Goal: Use online tool/utility: Utilize a website feature to perform a specific function

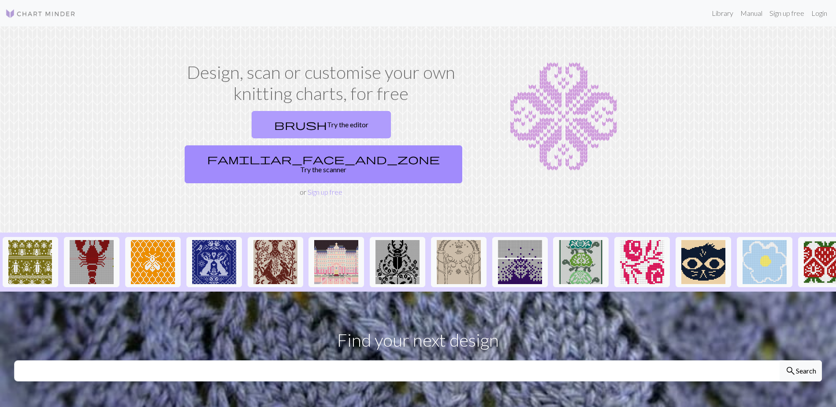
click at [252, 121] on link "brush Try the editor" at bounding box center [321, 124] width 139 height 27
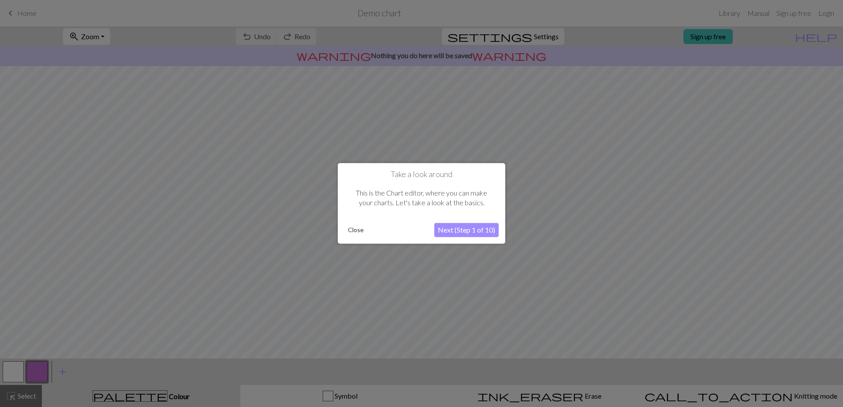
click at [457, 234] on button "Next (Step 1 of 10)" at bounding box center [466, 230] width 64 height 14
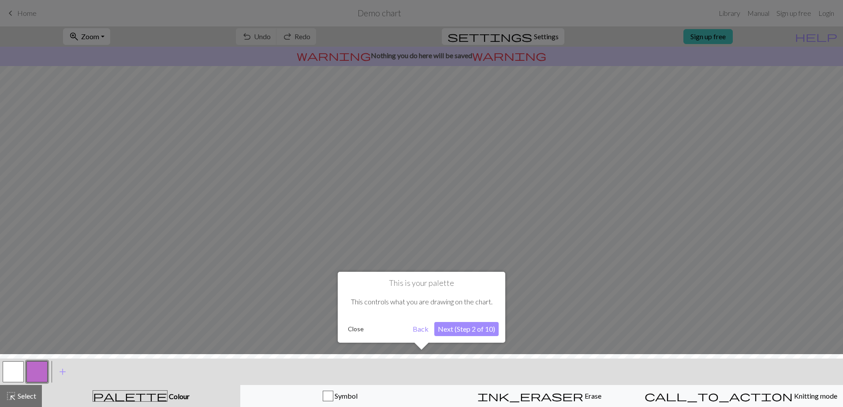
click at [466, 331] on button "Next (Step 2 of 10)" at bounding box center [466, 329] width 64 height 14
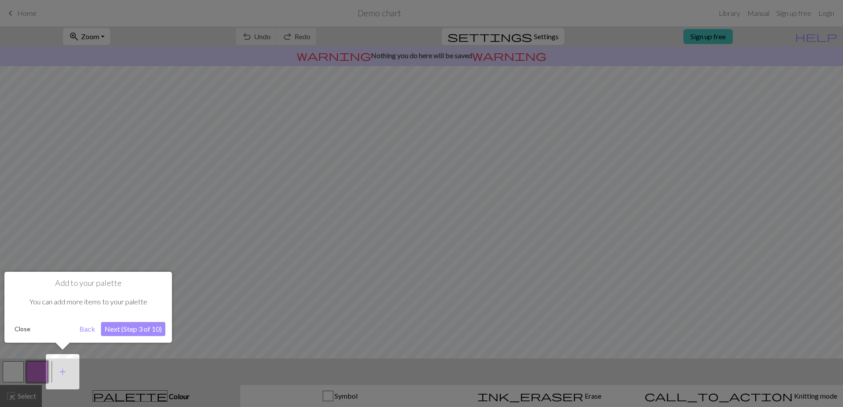
click at [152, 330] on button "Next (Step 3 of 10)" at bounding box center [133, 329] width 64 height 14
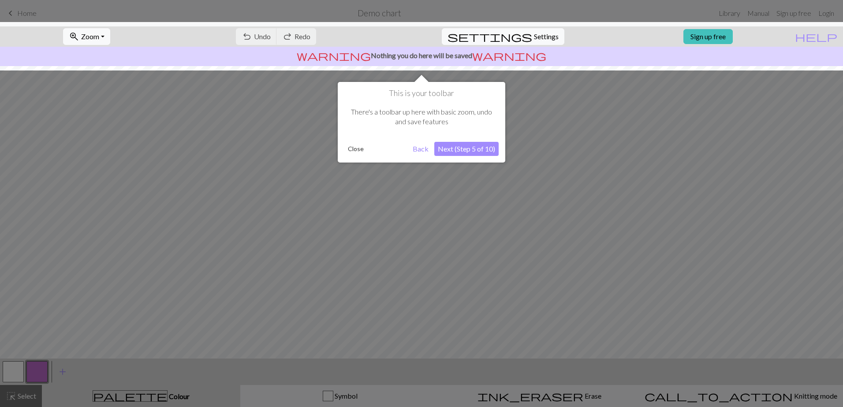
click at [458, 156] on button "Next (Step 5 of 10)" at bounding box center [466, 149] width 64 height 14
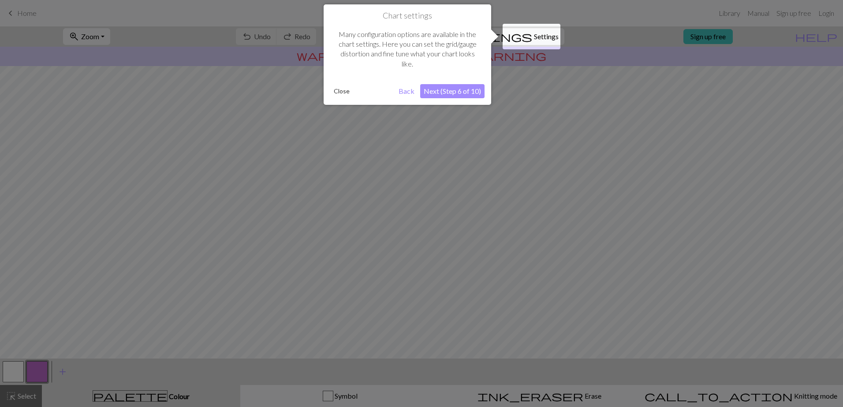
click at [445, 94] on button "Next (Step 6 of 10)" at bounding box center [452, 91] width 64 height 14
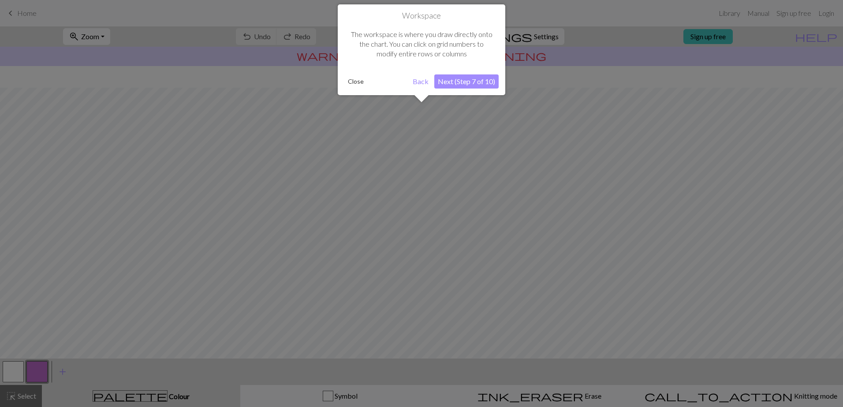
scroll to position [36, 0]
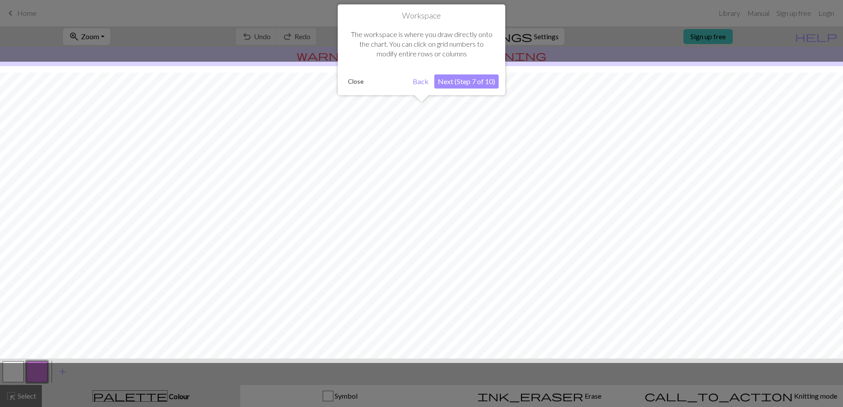
click at [462, 81] on button "Next (Step 7 of 10)" at bounding box center [466, 81] width 64 height 14
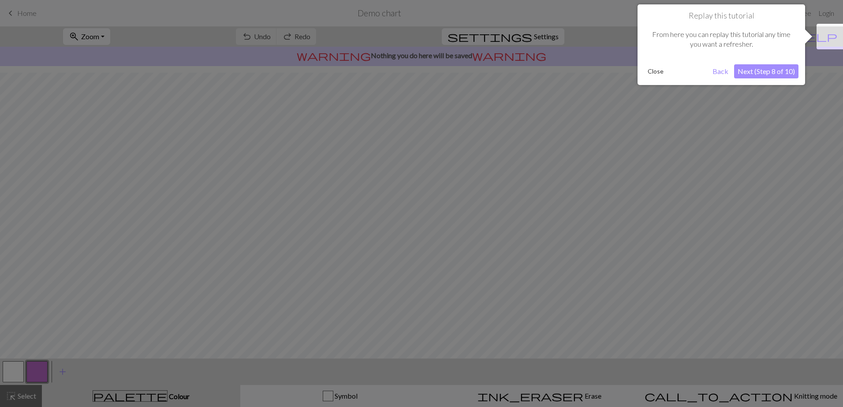
click at [755, 78] on button "Next (Step 8 of 10)" at bounding box center [766, 71] width 64 height 14
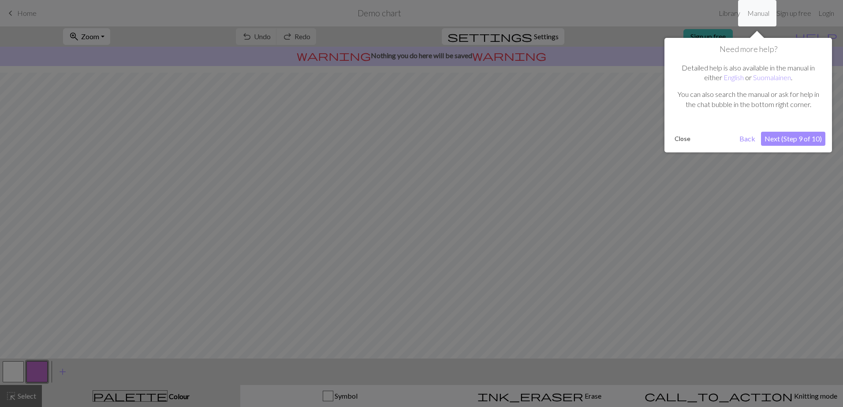
click at [804, 147] on div "Need more help? Detailed help is also available in the manual in either English…" at bounding box center [747, 95] width 167 height 115
click at [803, 143] on button "Next (Step 9 of 10)" at bounding box center [793, 139] width 64 height 14
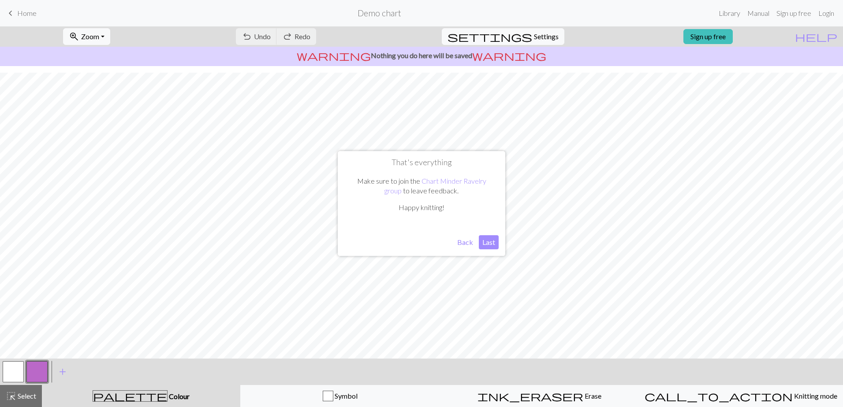
click at [487, 243] on button "Last" at bounding box center [489, 242] width 20 height 14
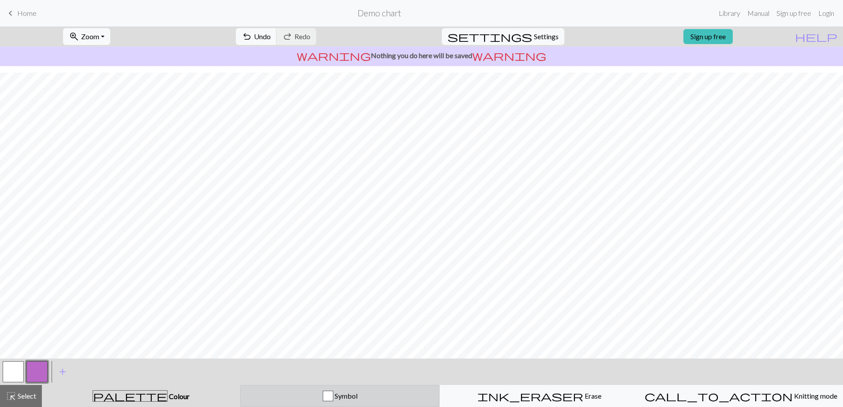
click at [331, 398] on div "button" at bounding box center [328, 396] width 11 height 11
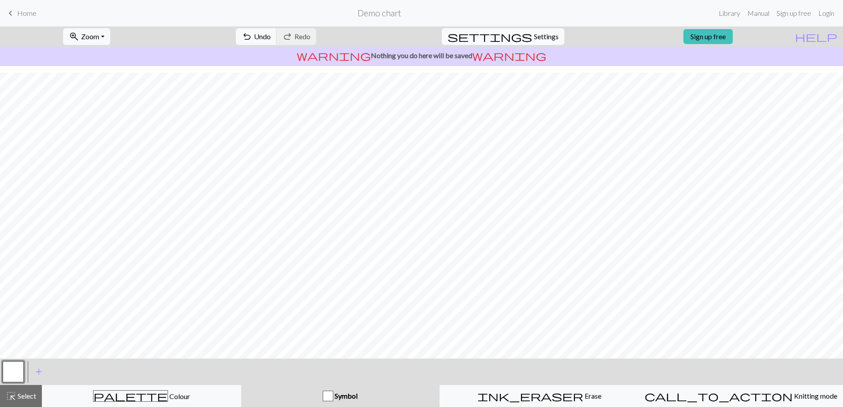
click at [518, 32] on span "settings" at bounding box center [489, 36] width 85 height 12
select select "aran"
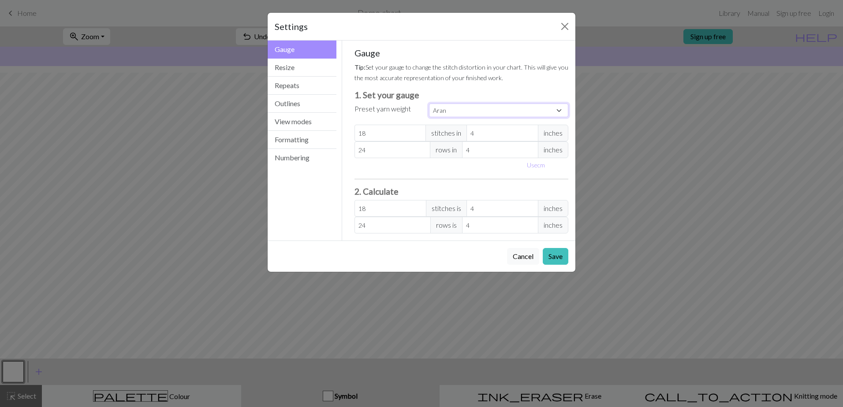
click at [557, 113] on select "Custom Square Lace Light Fingering Fingering Sport Double knit Worsted Aran Bul…" at bounding box center [498, 111] width 139 height 14
click at [285, 67] on button "Resize" at bounding box center [302, 68] width 69 height 18
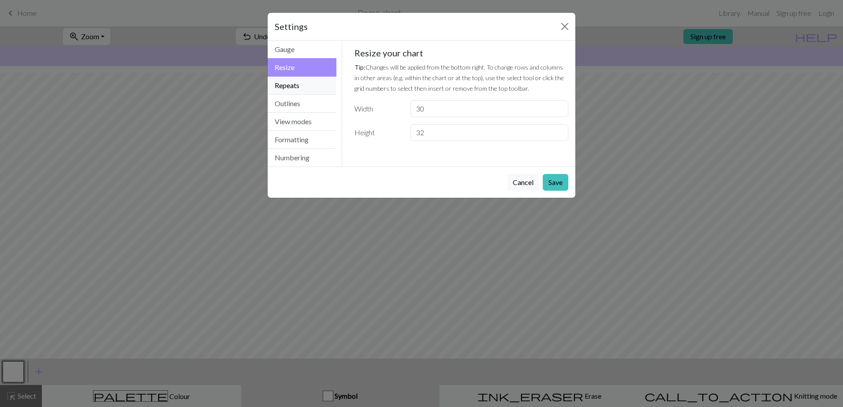
click at [284, 87] on button "Repeats" at bounding box center [302, 86] width 69 height 18
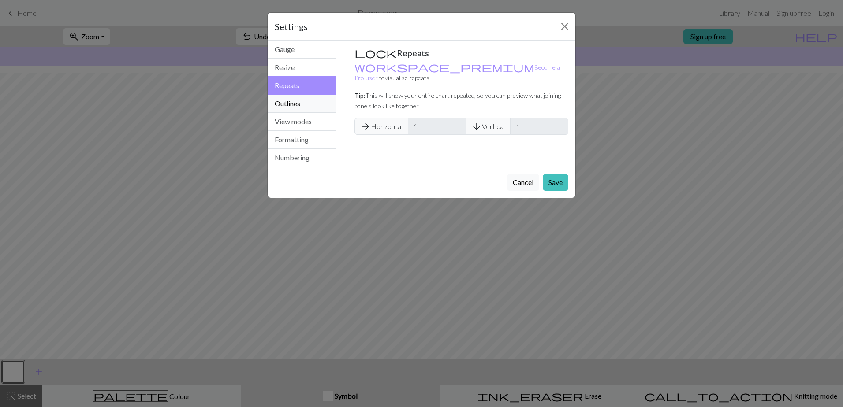
click at [284, 100] on button "Outlines" at bounding box center [302, 104] width 69 height 18
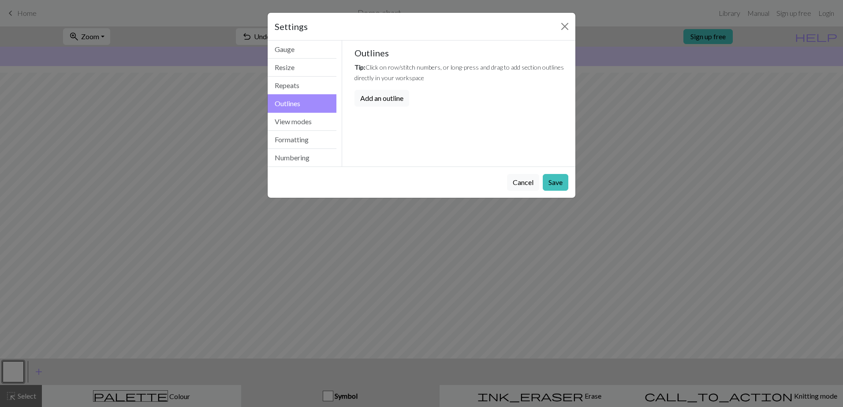
click at [284, 112] on button "Outlines" at bounding box center [302, 103] width 69 height 19
click at [284, 125] on button "View modes" at bounding box center [302, 122] width 69 height 18
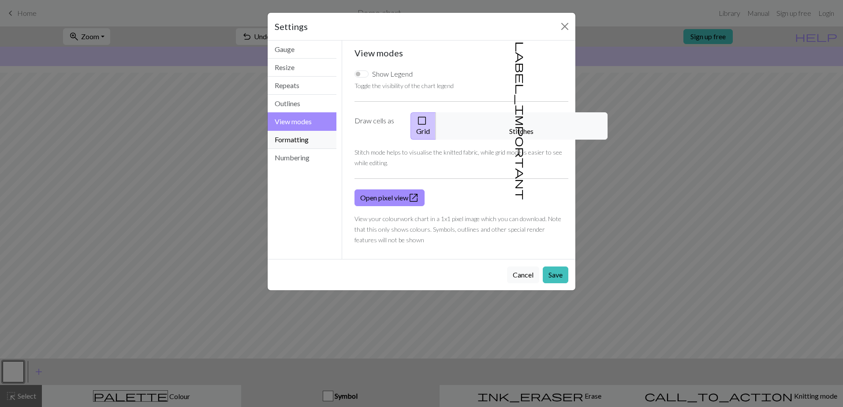
click at [288, 139] on button "Formatting" at bounding box center [302, 140] width 69 height 18
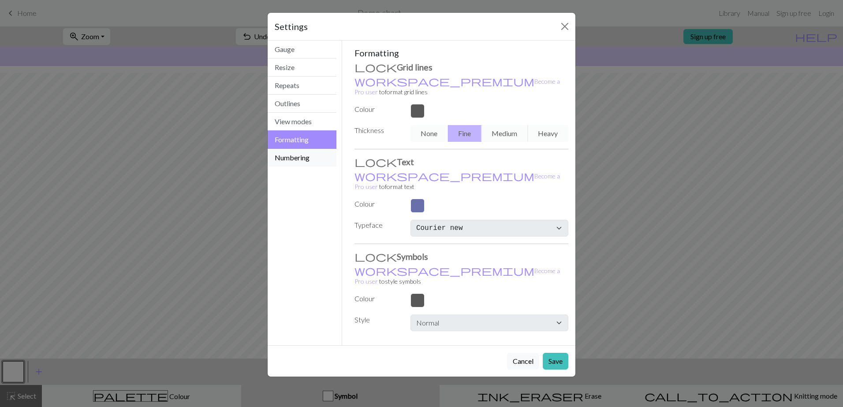
click at [292, 161] on button "Numbering" at bounding box center [302, 158] width 69 height 18
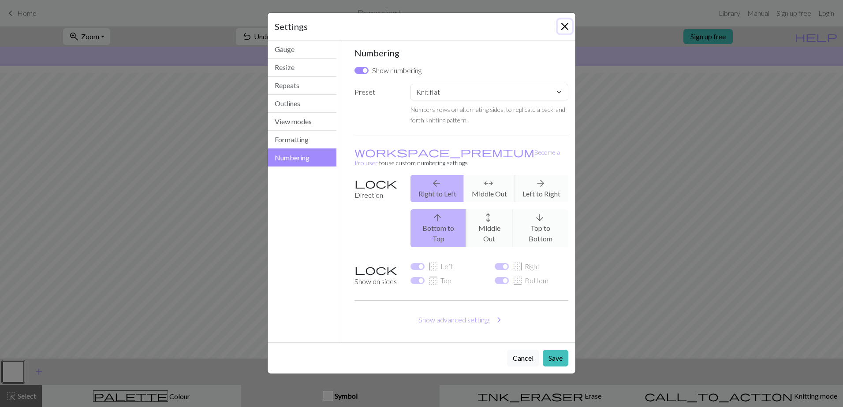
click at [560, 26] on button "Close" at bounding box center [564, 26] width 14 height 14
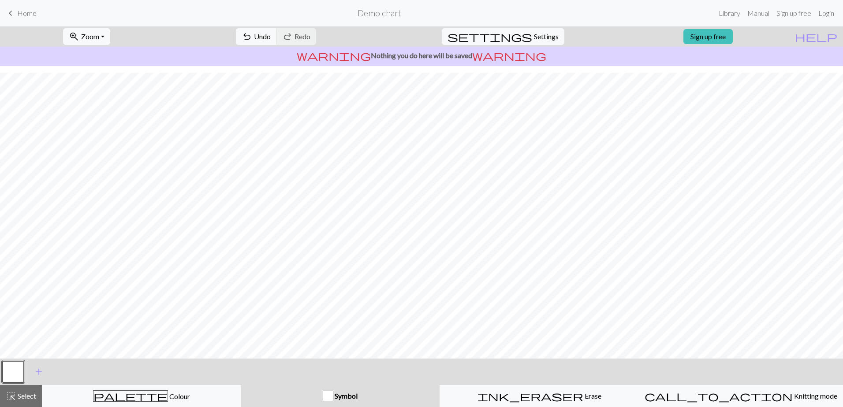
click at [12, 368] on button "button" at bounding box center [13, 371] width 21 height 21
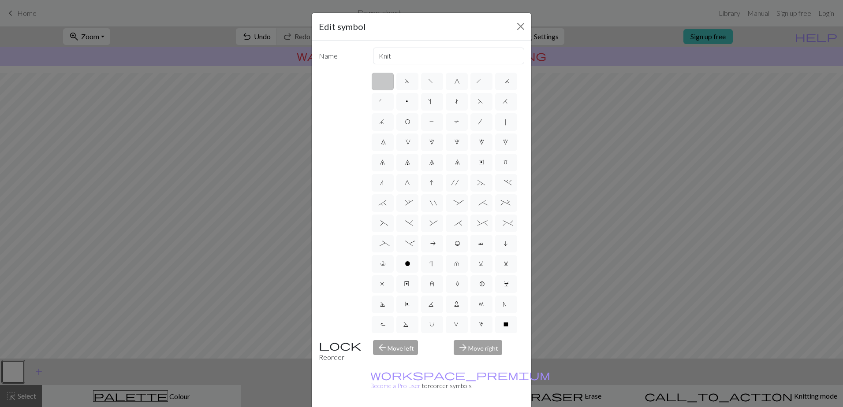
click at [12, 368] on div "Edit symbol Name Knit d f g h j k p s t F H J O P T / | 0 1 2 3 4 5 6 7 8 9 e m…" at bounding box center [421, 203] width 843 height 407
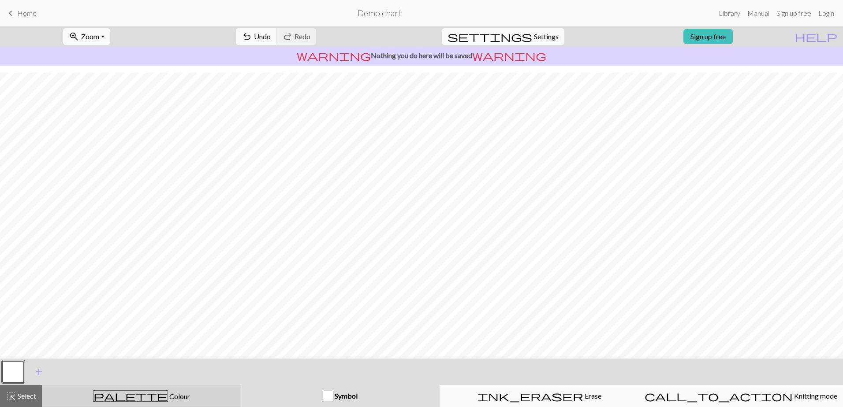
click at [134, 394] on span "palette" at bounding box center [130, 396] width 74 height 12
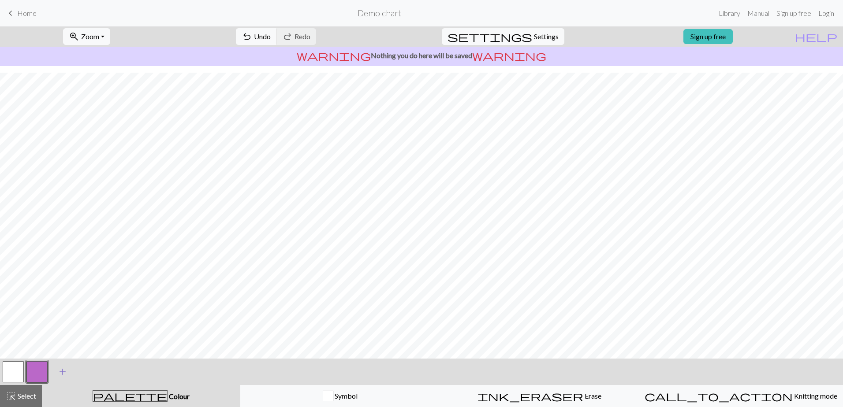
click at [63, 370] on span "add" at bounding box center [62, 372] width 11 height 12
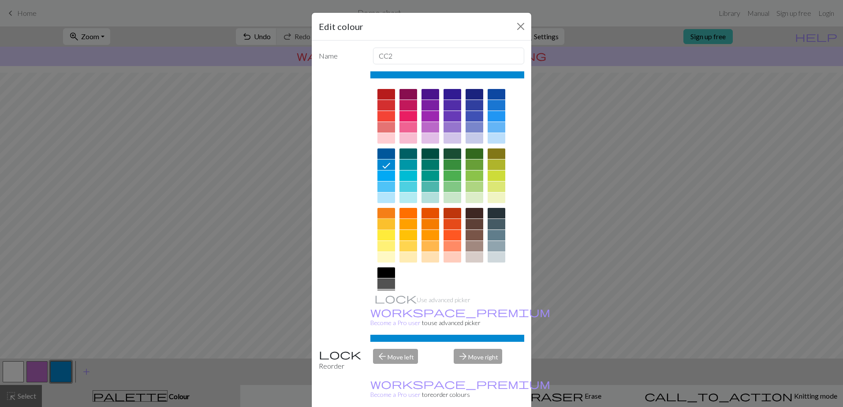
click at [384, 226] on div at bounding box center [386, 224] width 18 height 11
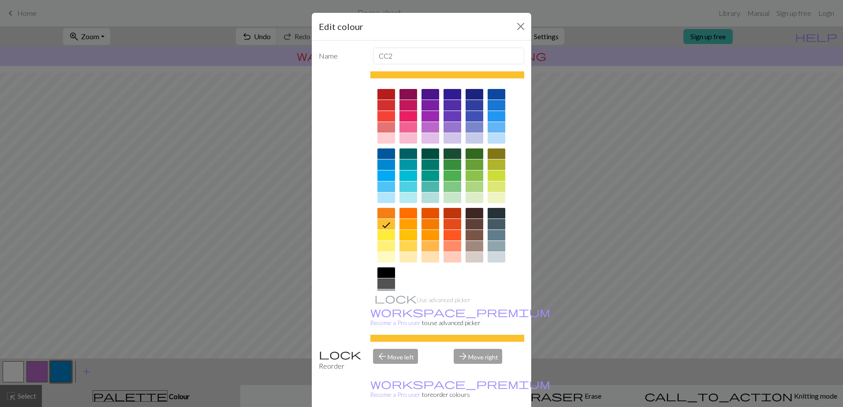
click at [84, 367] on div "Edit colour Name CC2 Use advanced picker workspace_premium Become a Pro user to…" at bounding box center [421, 203] width 843 height 407
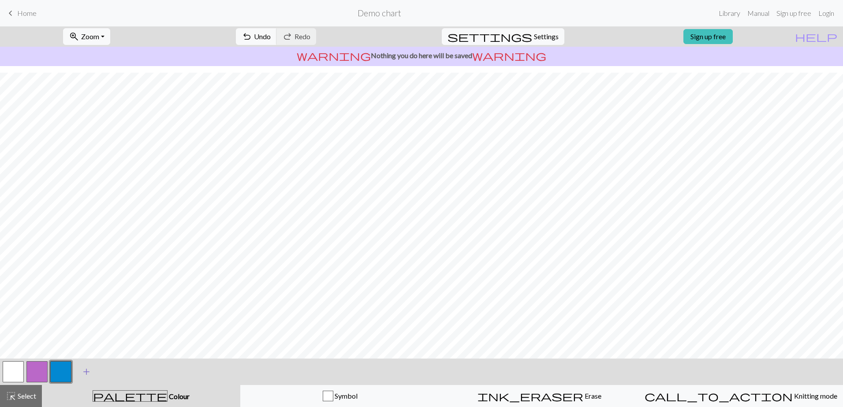
click at [85, 375] on span "add" at bounding box center [86, 372] width 11 height 12
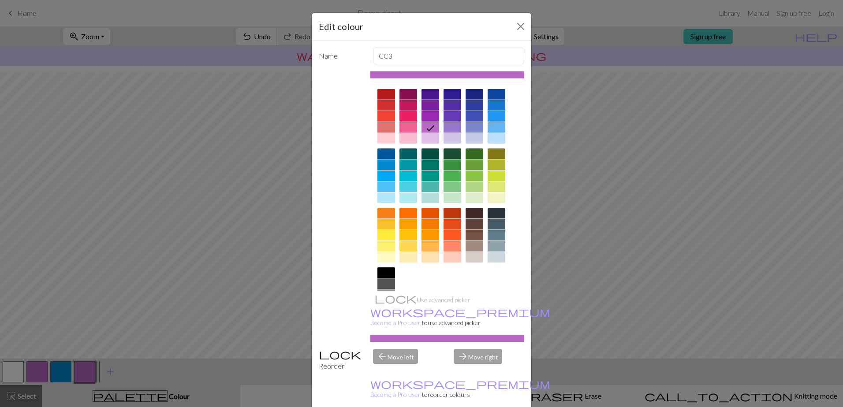
drag, startPoint x: 85, startPoint y: 375, endPoint x: 101, endPoint y: 387, distance: 20.7
click at [101, 387] on div "Edit colour Name CC3 Use advanced picker workspace_premium Become a Pro user to…" at bounding box center [421, 203] width 843 height 407
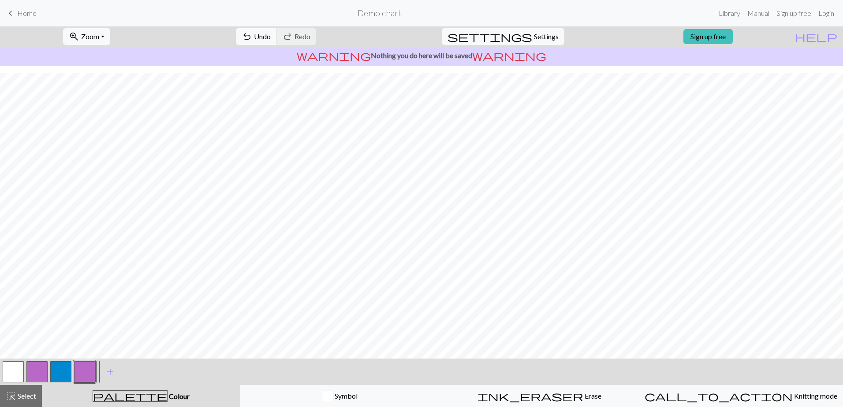
click at [87, 370] on button "button" at bounding box center [84, 371] width 21 height 21
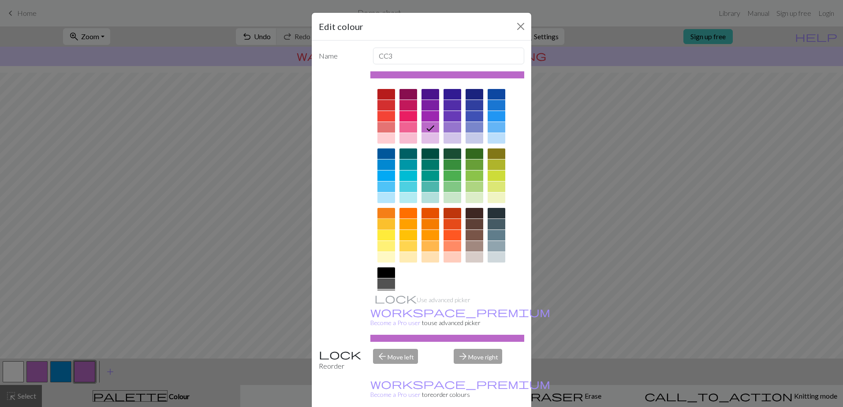
click at [387, 222] on div at bounding box center [386, 224] width 18 height 11
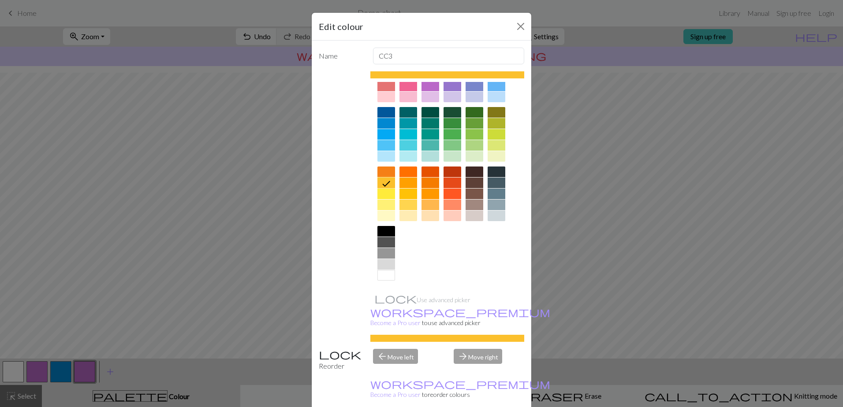
scroll to position [22, 0]
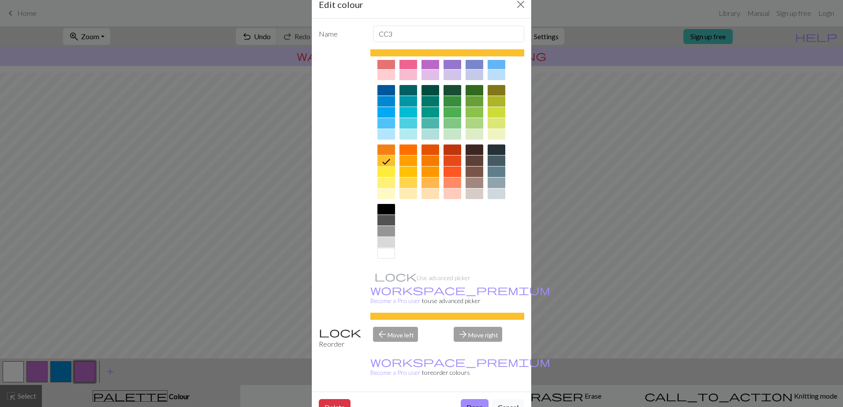
click at [478, 327] on div "arrow_forward Move right" at bounding box center [488, 338] width 81 height 22
click at [472, 399] on button "Done" at bounding box center [475, 407] width 28 height 17
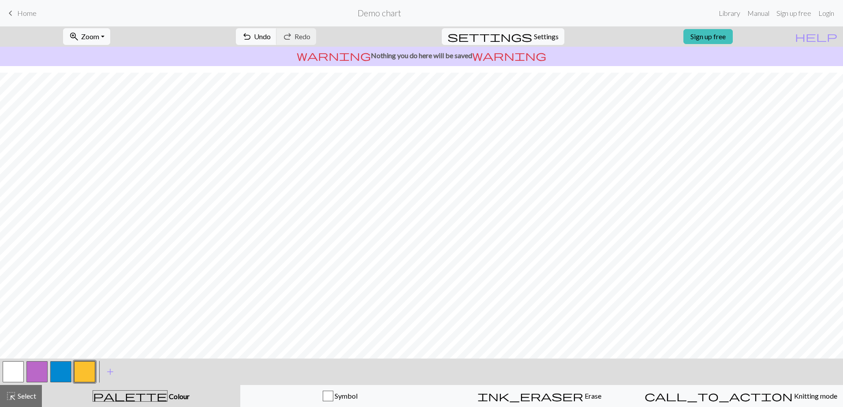
click at [64, 369] on button "button" at bounding box center [60, 371] width 21 height 21
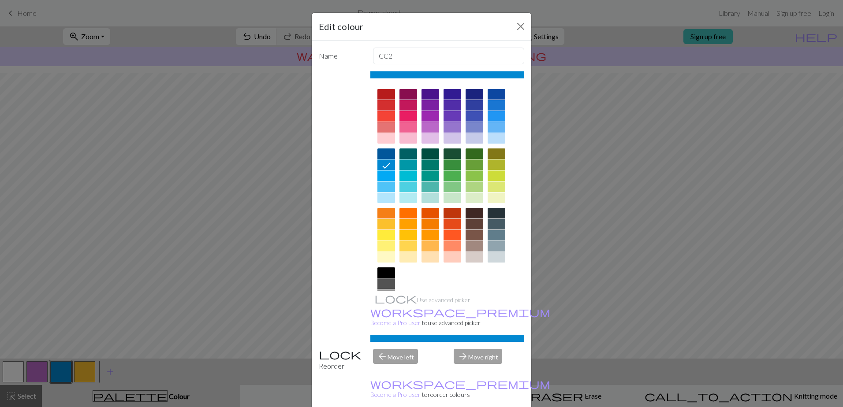
click at [465, 236] on div at bounding box center [474, 235] width 18 height 11
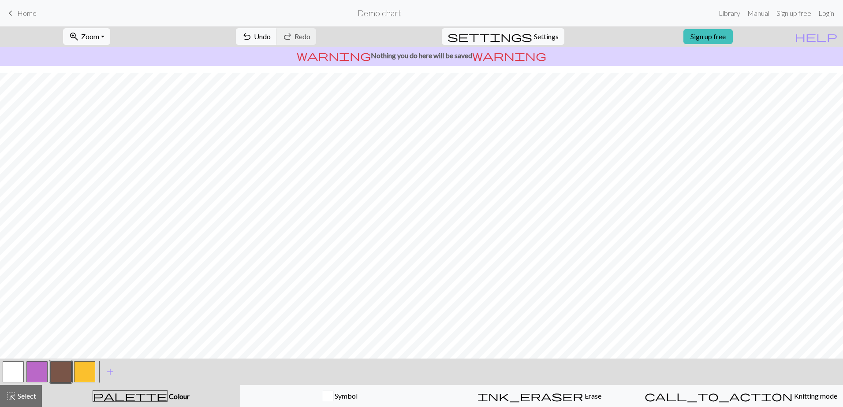
click at [37, 370] on button "button" at bounding box center [36, 371] width 21 height 21
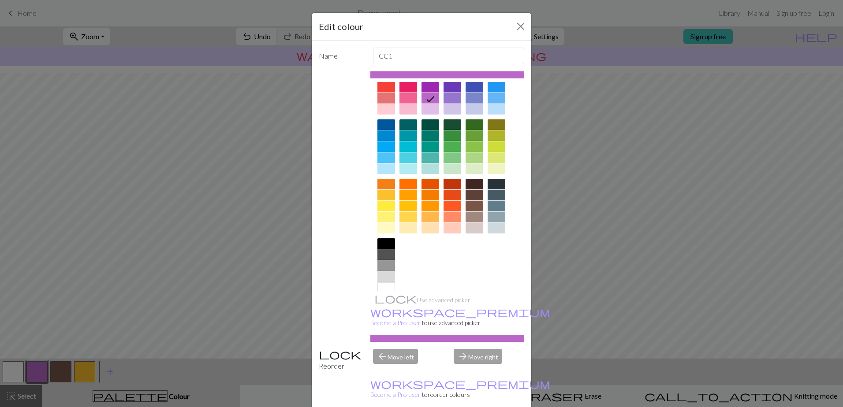
scroll to position [41, 0]
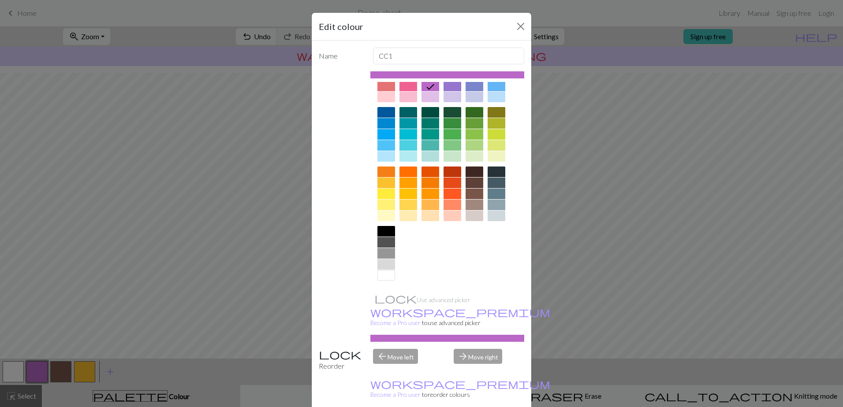
click at [388, 280] on div at bounding box center [386, 275] width 18 height 11
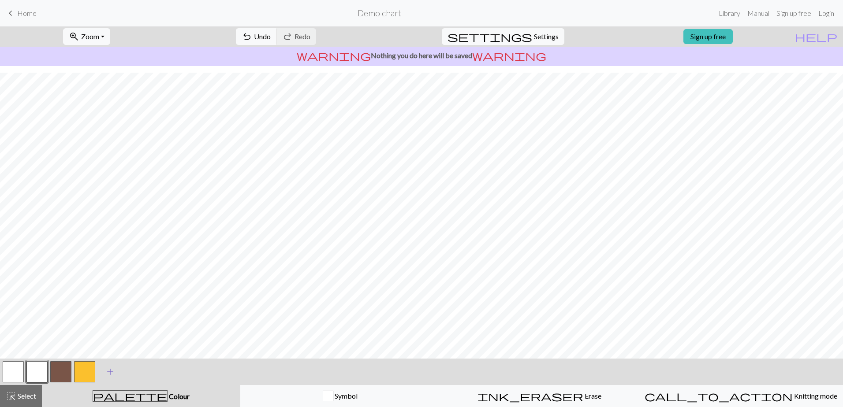
click at [113, 372] on span "add" at bounding box center [110, 372] width 11 height 12
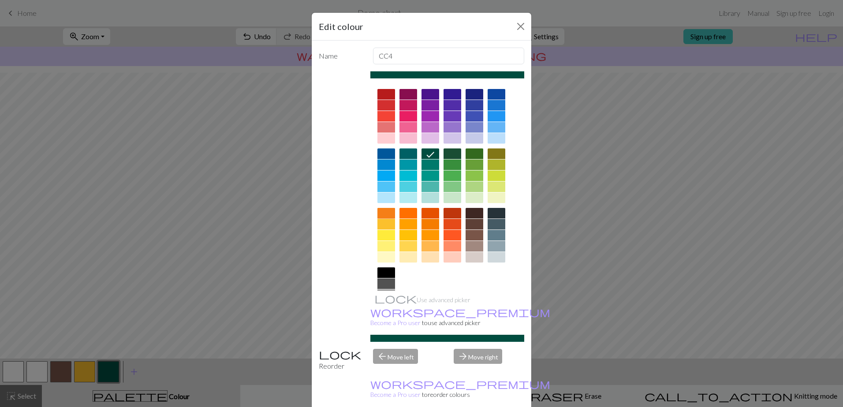
click at [383, 215] on div at bounding box center [386, 213] width 18 height 11
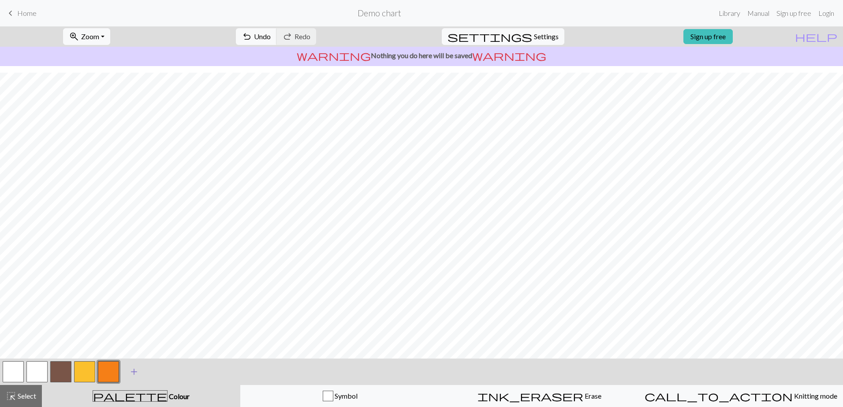
click at [134, 373] on span "add" at bounding box center [134, 372] width 11 height 12
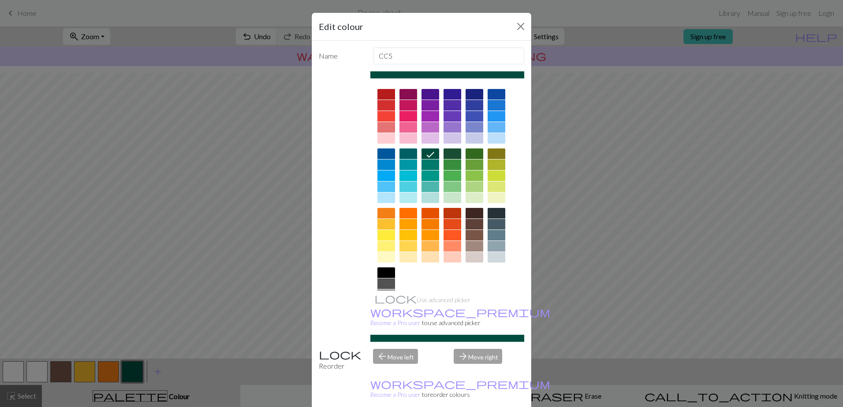
click at [453, 211] on div at bounding box center [452, 213] width 18 height 11
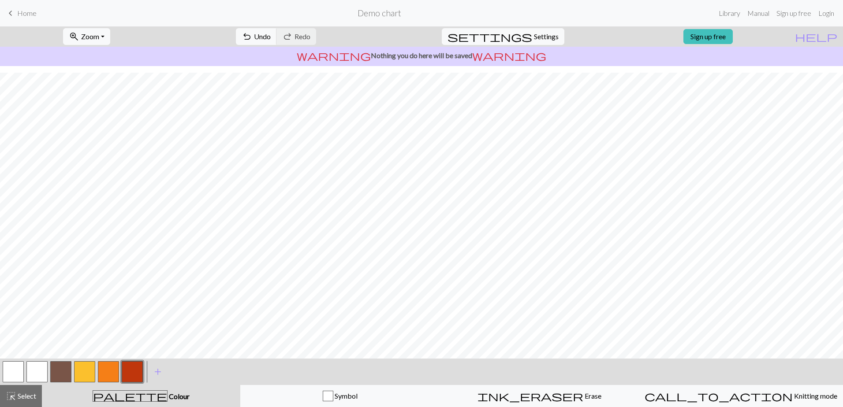
click at [59, 379] on button "button" at bounding box center [60, 371] width 21 height 21
click at [39, 372] on button "button" at bounding box center [36, 371] width 21 height 21
click at [61, 367] on button "button" at bounding box center [60, 371] width 21 height 21
click at [31, 375] on button "button" at bounding box center [36, 371] width 21 height 21
click at [41, 377] on button "button" at bounding box center [36, 371] width 21 height 21
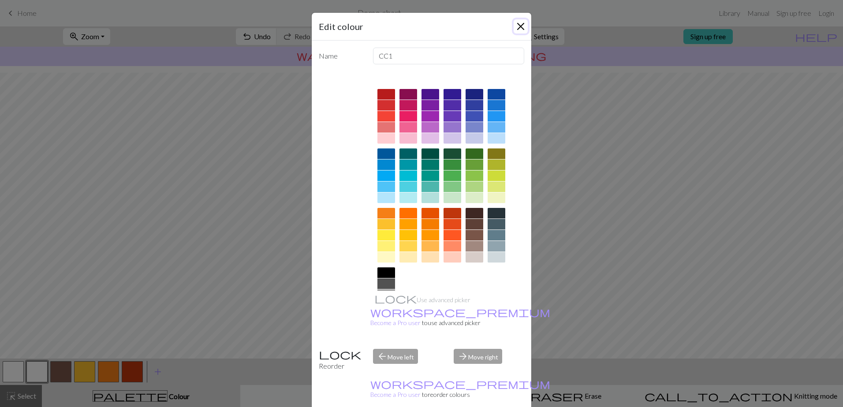
click at [520, 26] on button "Close" at bounding box center [520, 26] width 14 height 14
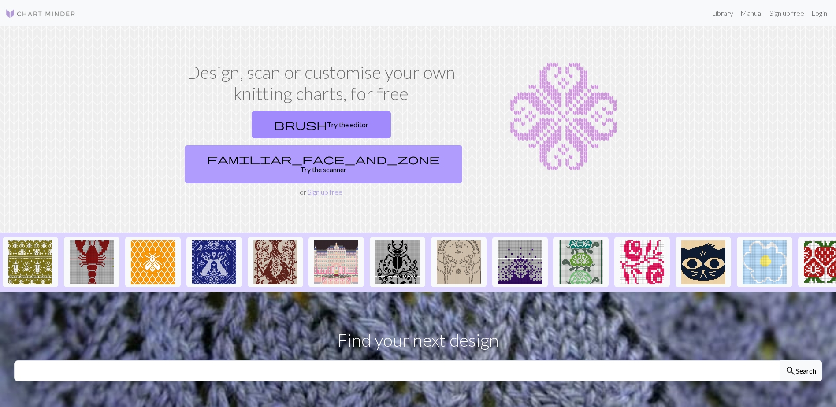
click at [399, 145] on link "familiar_face_and_zone Try the scanner" at bounding box center [324, 164] width 278 height 38
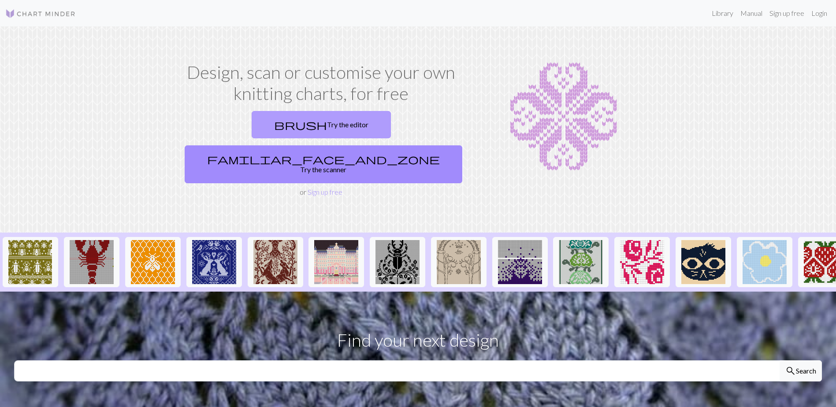
click at [254, 122] on link "brush Try the editor" at bounding box center [321, 124] width 139 height 27
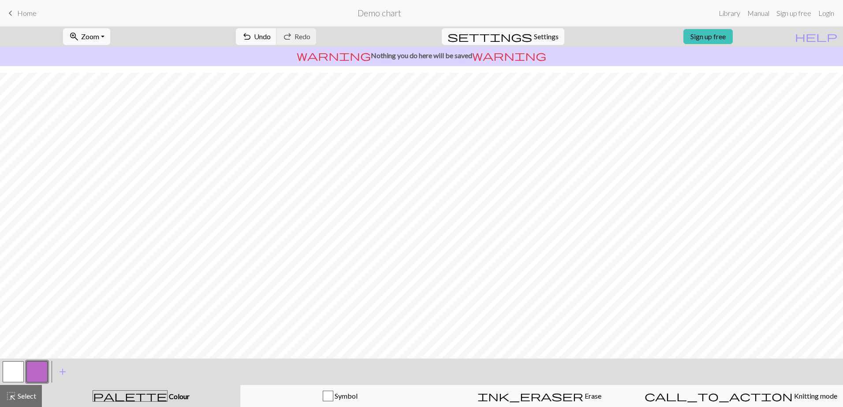
scroll to position [36, 0]
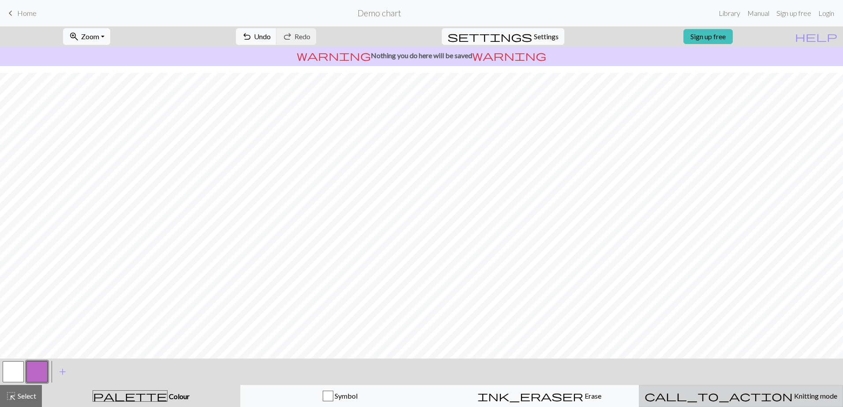
click at [792, 397] on span "Knitting mode" at bounding box center [814, 396] width 45 height 8
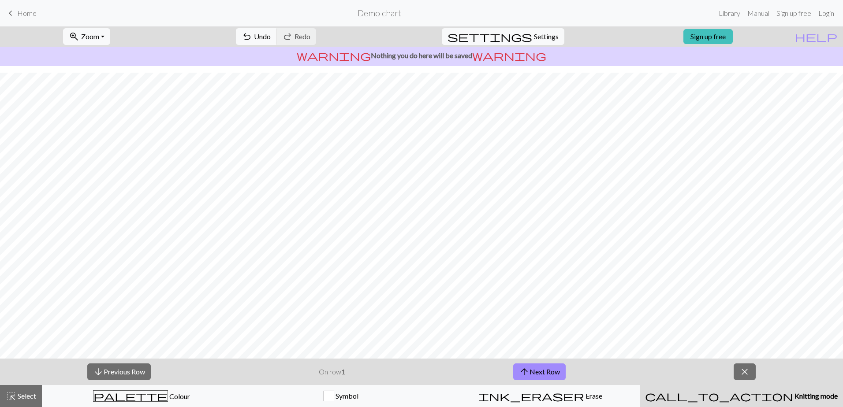
click at [793, 394] on span "Knitting mode" at bounding box center [815, 396] width 45 height 8
click at [747, 369] on span "close" at bounding box center [744, 372] width 11 height 12
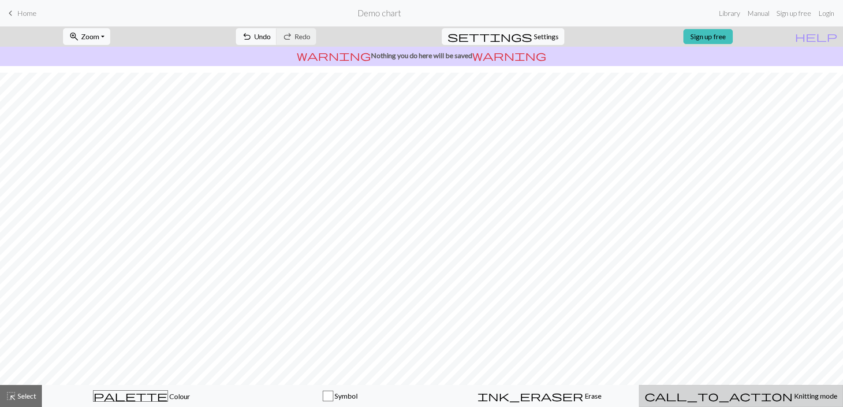
click at [792, 397] on span "Knitting mode" at bounding box center [814, 396] width 45 height 8
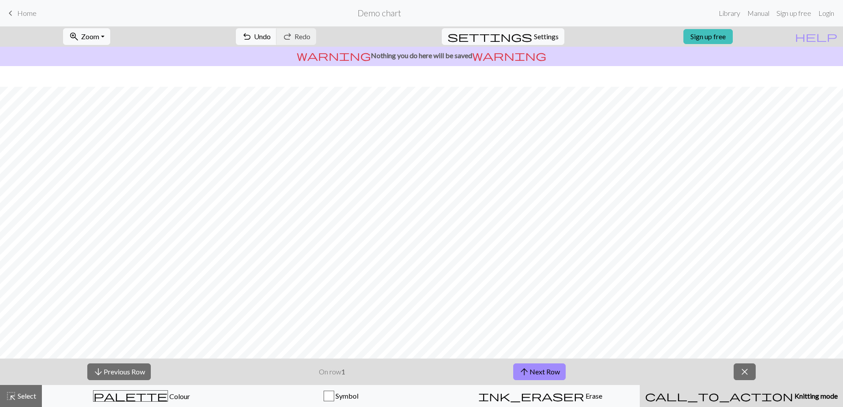
scroll to position [36, 0]
click at [744, 373] on span "close" at bounding box center [744, 372] width 11 height 12
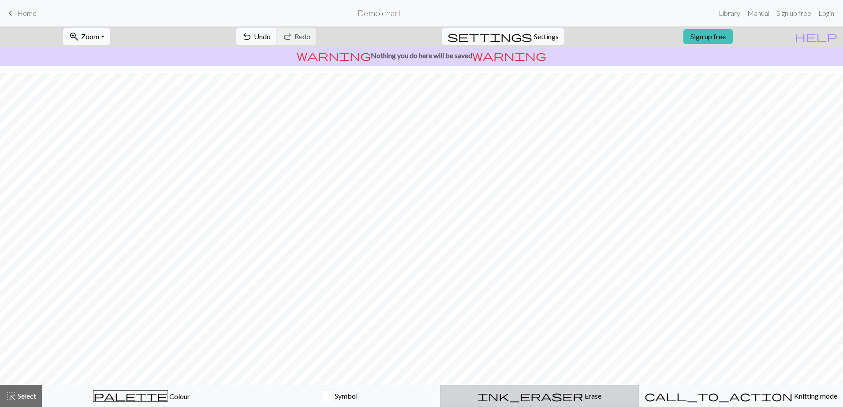
click at [583, 397] on span "Erase" at bounding box center [592, 396] width 18 height 8
click at [536, 398] on span "ink_eraser" at bounding box center [530, 396] width 106 height 12
click at [271, 34] on span "Undo" at bounding box center [262, 36] width 17 height 8
click at [583, 394] on span "Erase" at bounding box center [592, 396] width 18 height 8
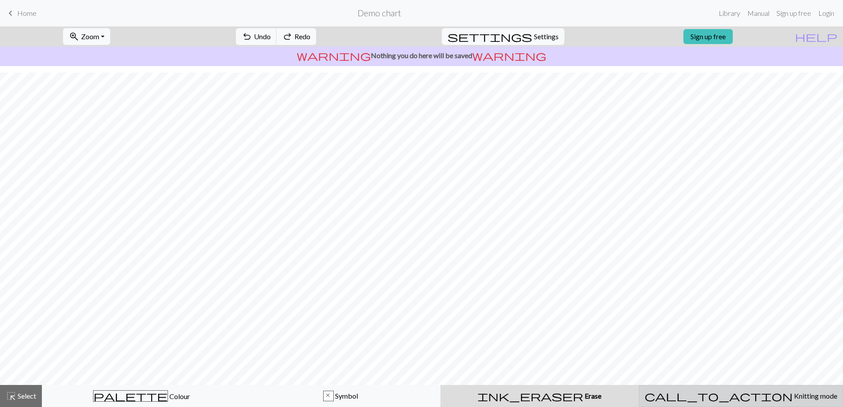
click at [792, 394] on span "Knitting mode" at bounding box center [814, 396] width 45 height 8
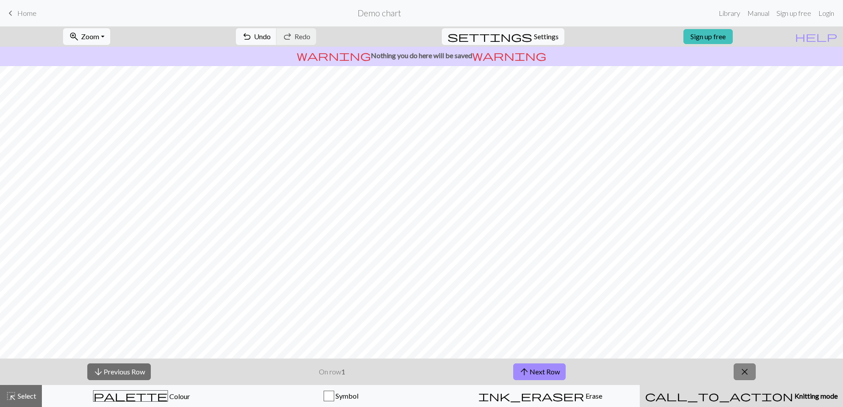
click at [738, 367] on button "close" at bounding box center [744, 372] width 22 height 17
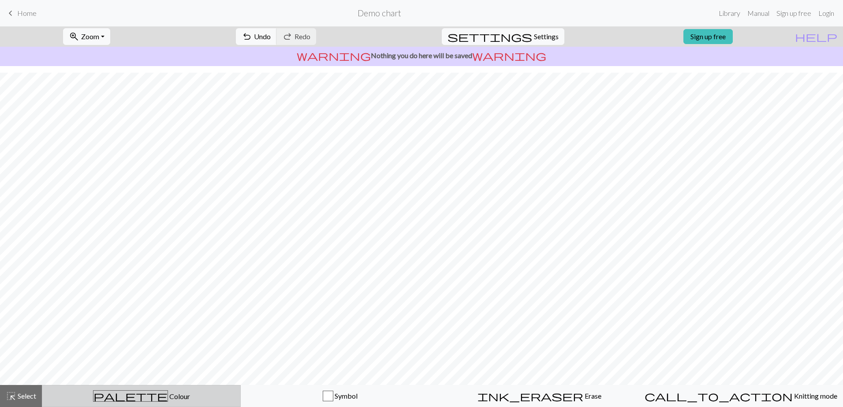
click at [168, 400] on span "Colour" at bounding box center [179, 396] width 22 height 8
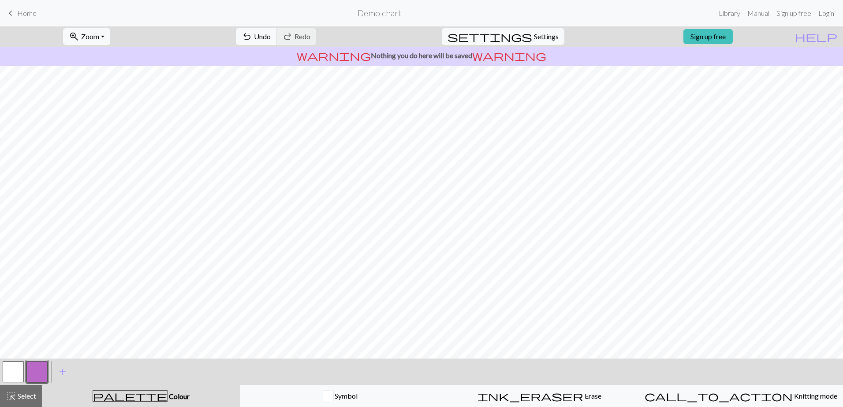
click at [35, 372] on button "button" at bounding box center [36, 371] width 21 height 21
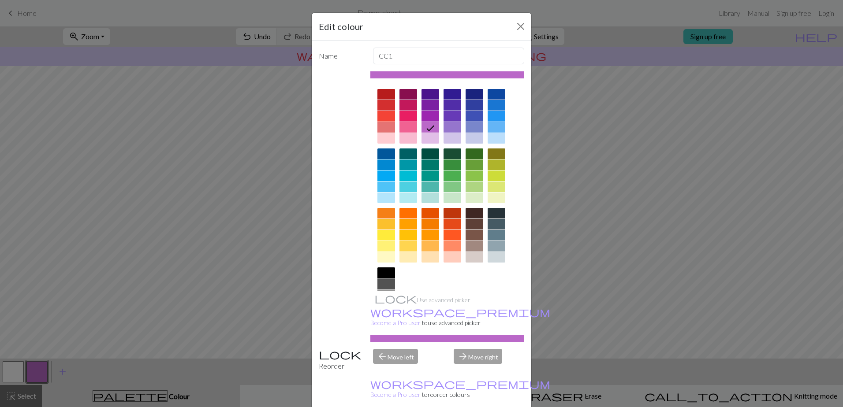
click at [35, 372] on div "Edit colour Name CC1 Use advanced picker workspace_premium Become a Pro user to…" at bounding box center [421, 203] width 843 height 407
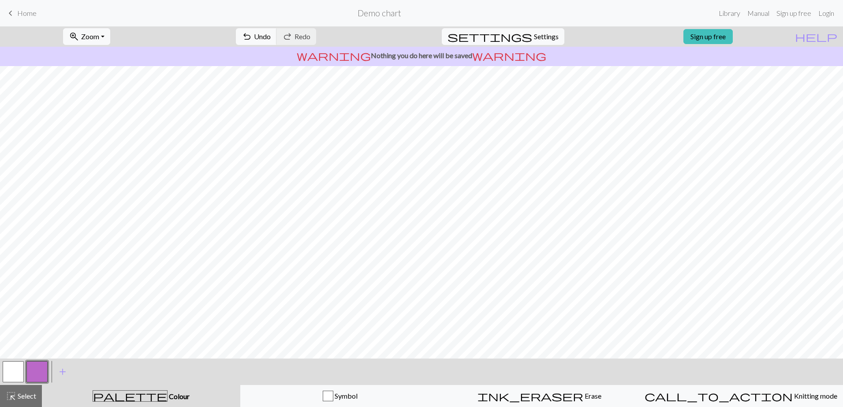
click at [35, 372] on button "button" at bounding box center [36, 371] width 21 height 21
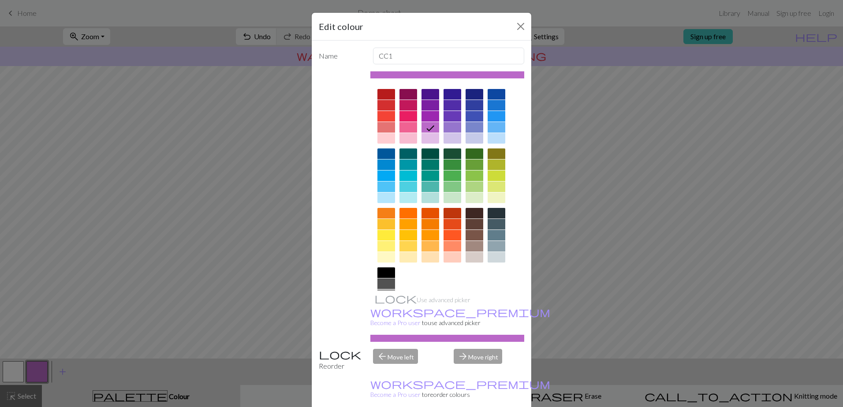
click at [386, 226] on div at bounding box center [386, 224] width 18 height 11
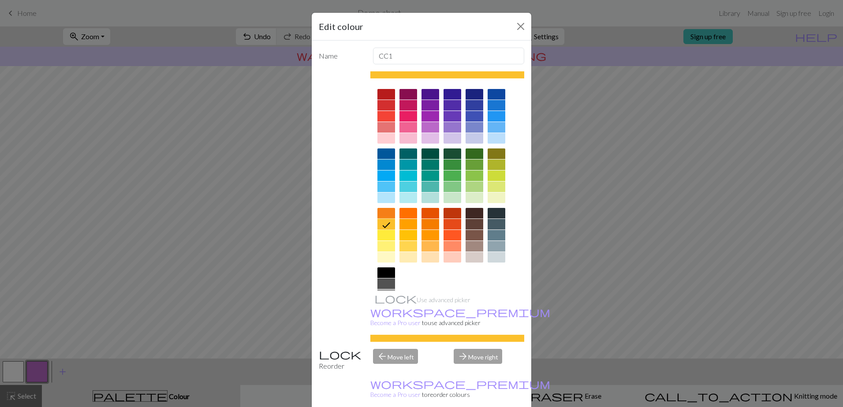
click at [386, 226] on icon at bounding box center [386, 225] width 11 height 11
click at [403, 238] on div at bounding box center [408, 235] width 18 height 11
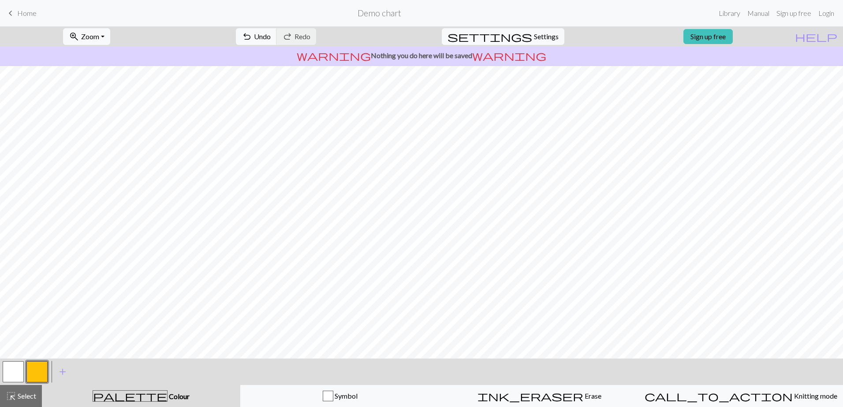
click at [25, 372] on div at bounding box center [37, 372] width 24 height 24
click at [31, 373] on button "button" at bounding box center [36, 371] width 21 height 21
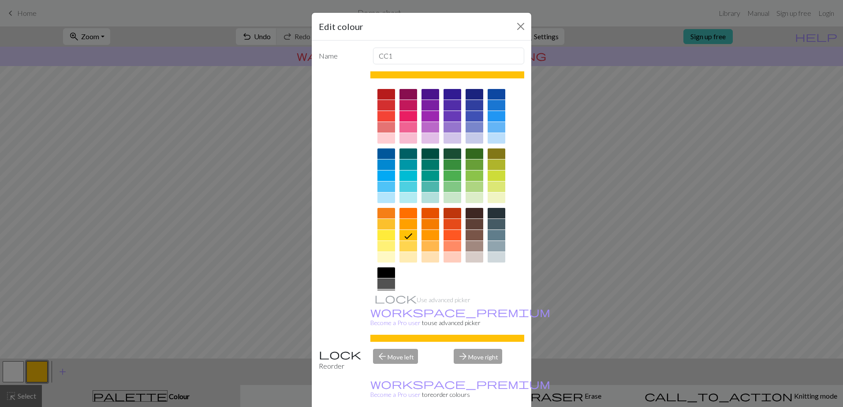
click at [427, 248] on div at bounding box center [430, 246] width 18 height 11
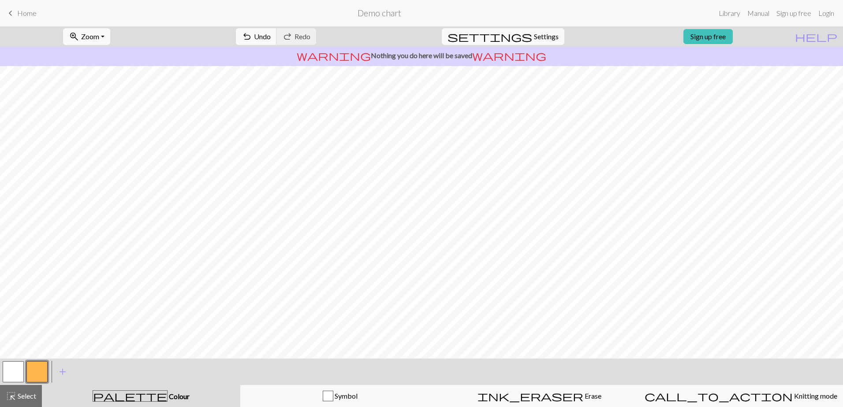
click at [38, 371] on button "button" at bounding box center [36, 371] width 21 height 21
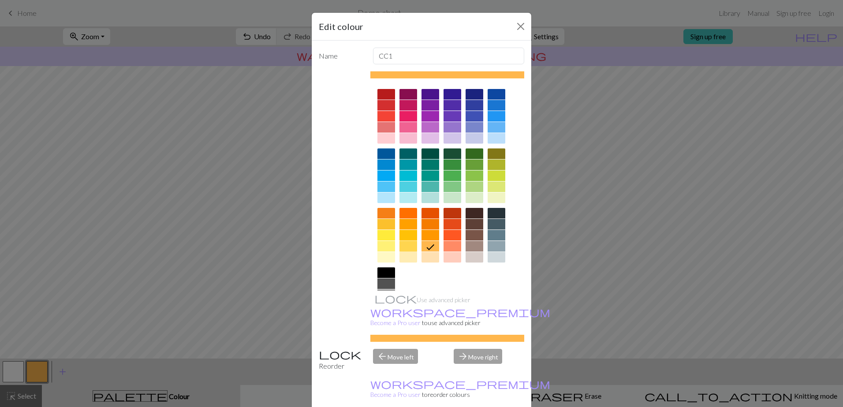
click at [401, 249] on div at bounding box center [408, 246] width 18 height 11
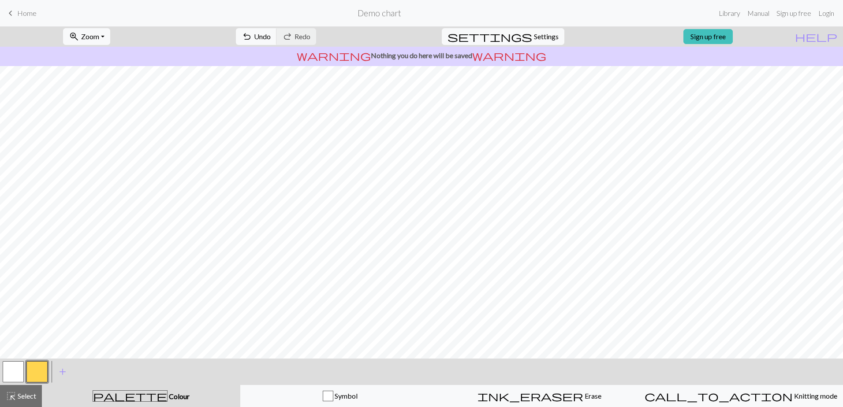
click at [39, 368] on button "button" at bounding box center [36, 371] width 21 height 21
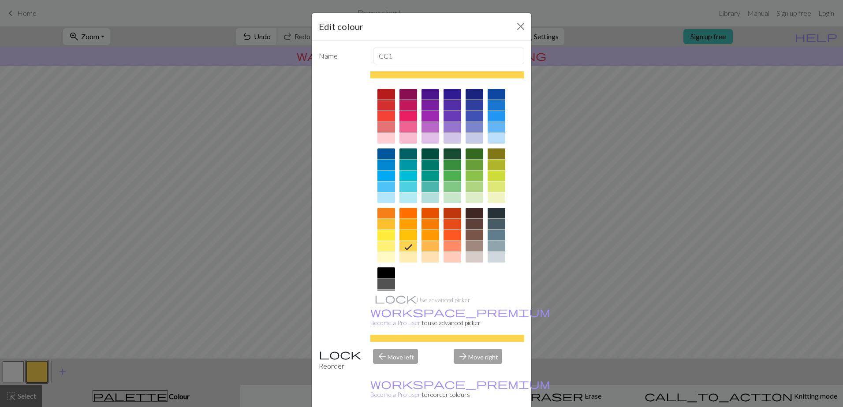
click at [405, 260] on div at bounding box center [408, 257] width 18 height 11
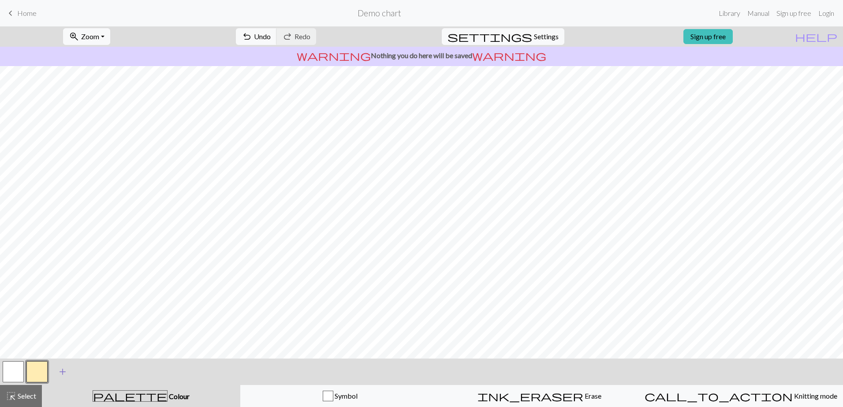
click at [64, 373] on span "add" at bounding box center [62, 372] width 11 height 12
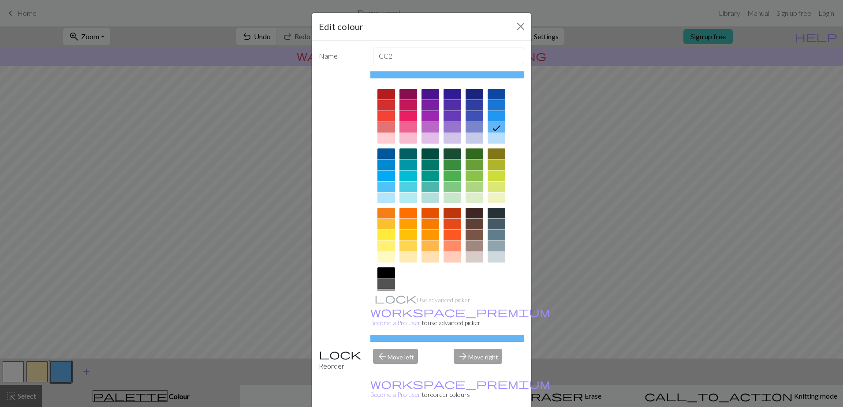
click at [64, 373] on div "Edit colour Name CC2 Use advanced picker workspace_premium Become a Pro user to…" at bounding box center [421, 203] width 843 height 407
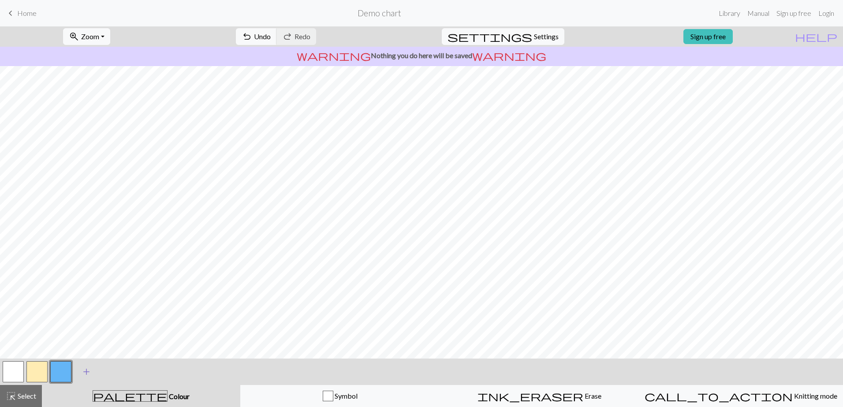
click at [64, 373] on button "button" at bounding box center [60, 371] width 21 height 21
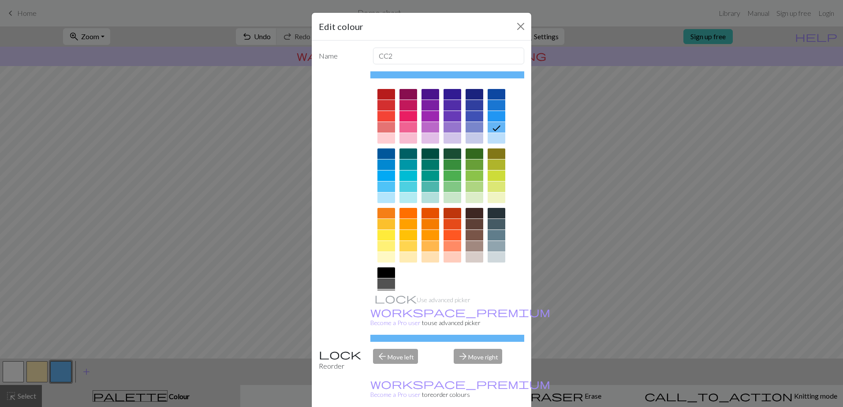
click at [477, 234] on div at bounding box center [474, 235] width 18 height 11
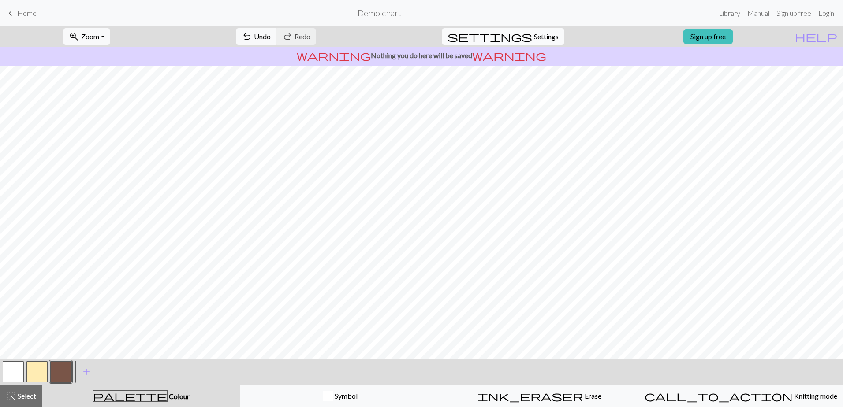
click at [535, 39] on span "Settings" at bounding box center [546, 36] width 25 height 11
select select "aran"
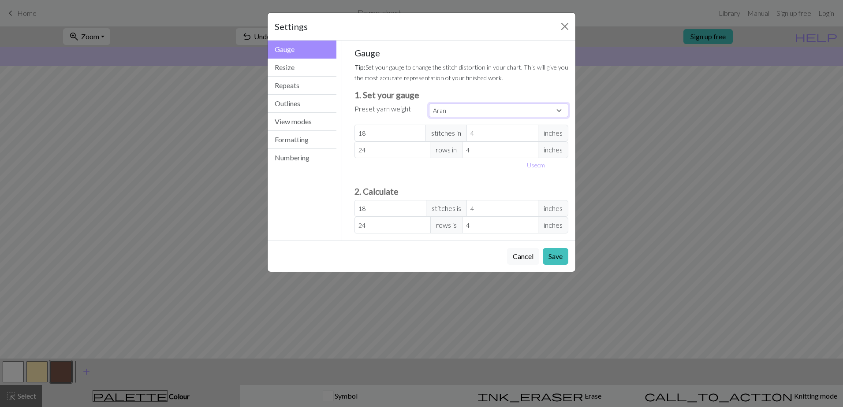
click at [558, 113] on select "Custom Square Lace Light Fingering Fingering Sport Double knit Worsted Aran Bul…" at bounding box center [498, 111] width 139 height 14
click at [562, 27] on button "Close" at bounding box center [564, 26] width 14 height 14
